Goal: Navigation & Orientation: Find specific page/section

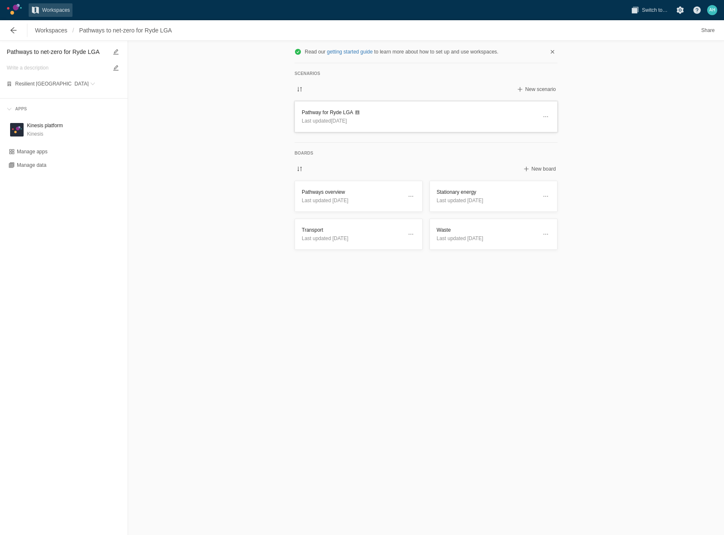
click at [320, 118] on span "Last updated [DATE]" at bounding box center [324, 121] width 45 height 6
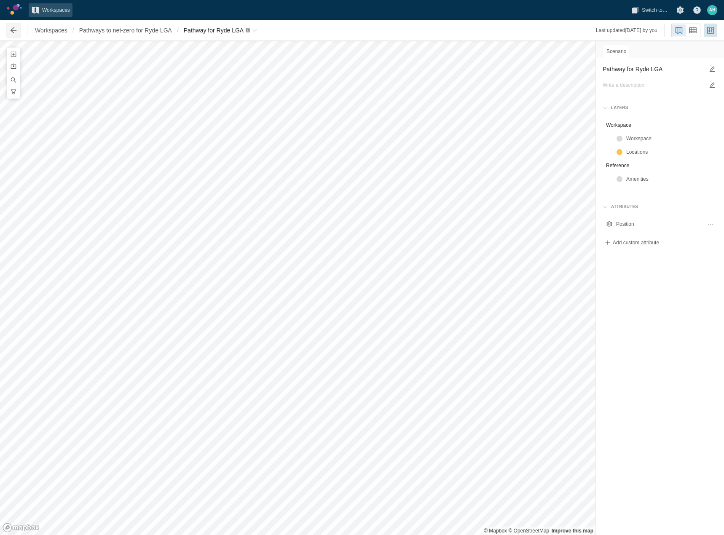
click at [16, 31] on span at bounding box center [13, 30] width 8 height 8
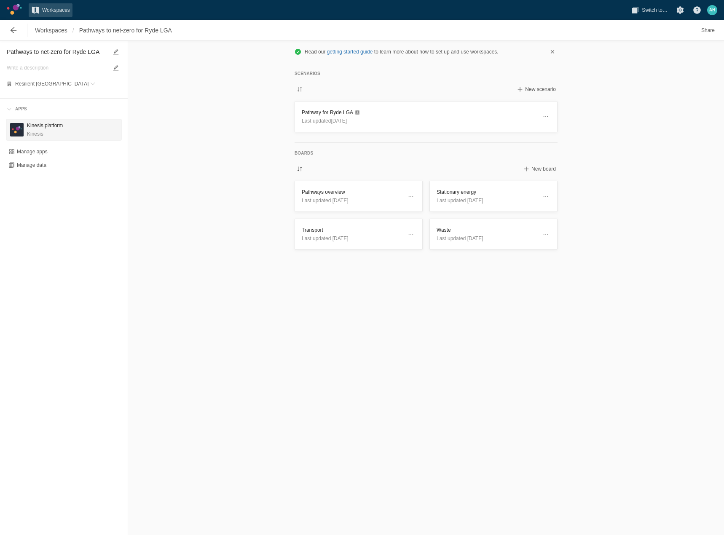
click at [53, 125] on h3 "Kinesis platform" at bounding box center [45, 125] width 36 height 8
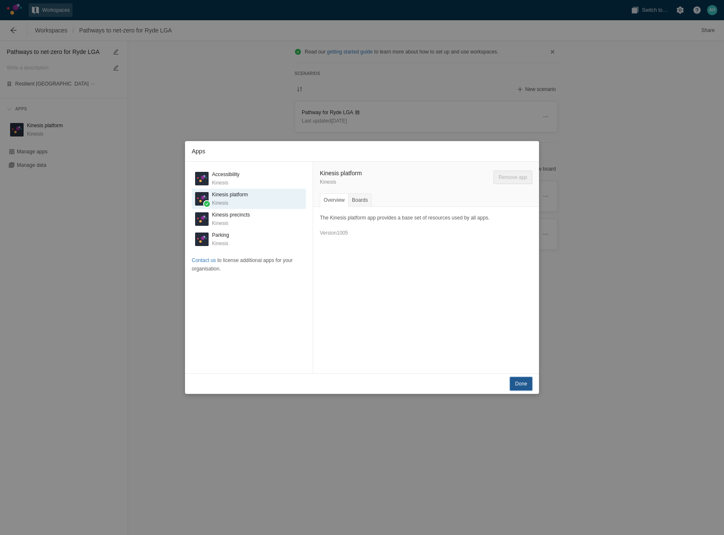
click at [524, 385] on span "Done" at bounding box center [521, 383] width 12 height 8
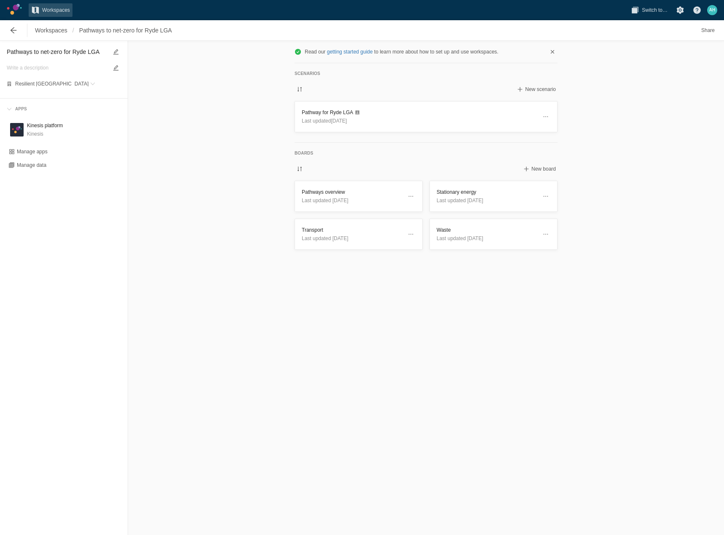
click at [20, 7] on link at bounding box center [14, 9] width 15 height 11
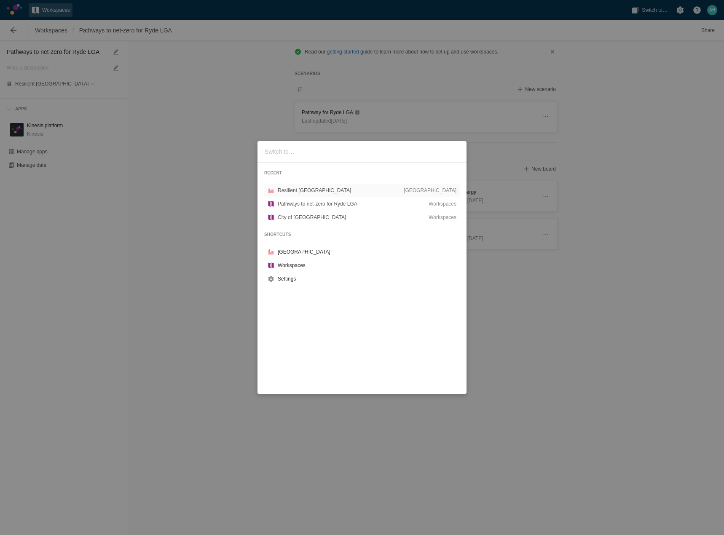
click at [204, 168] on div "RECENT Resilient Sydney CCAP City Pathways to net-zero for Ryde LGA Workspaces …" at bounding box center [362, 267] width 724 height 535
